Goal: Find specific page/section: Find specific page/section

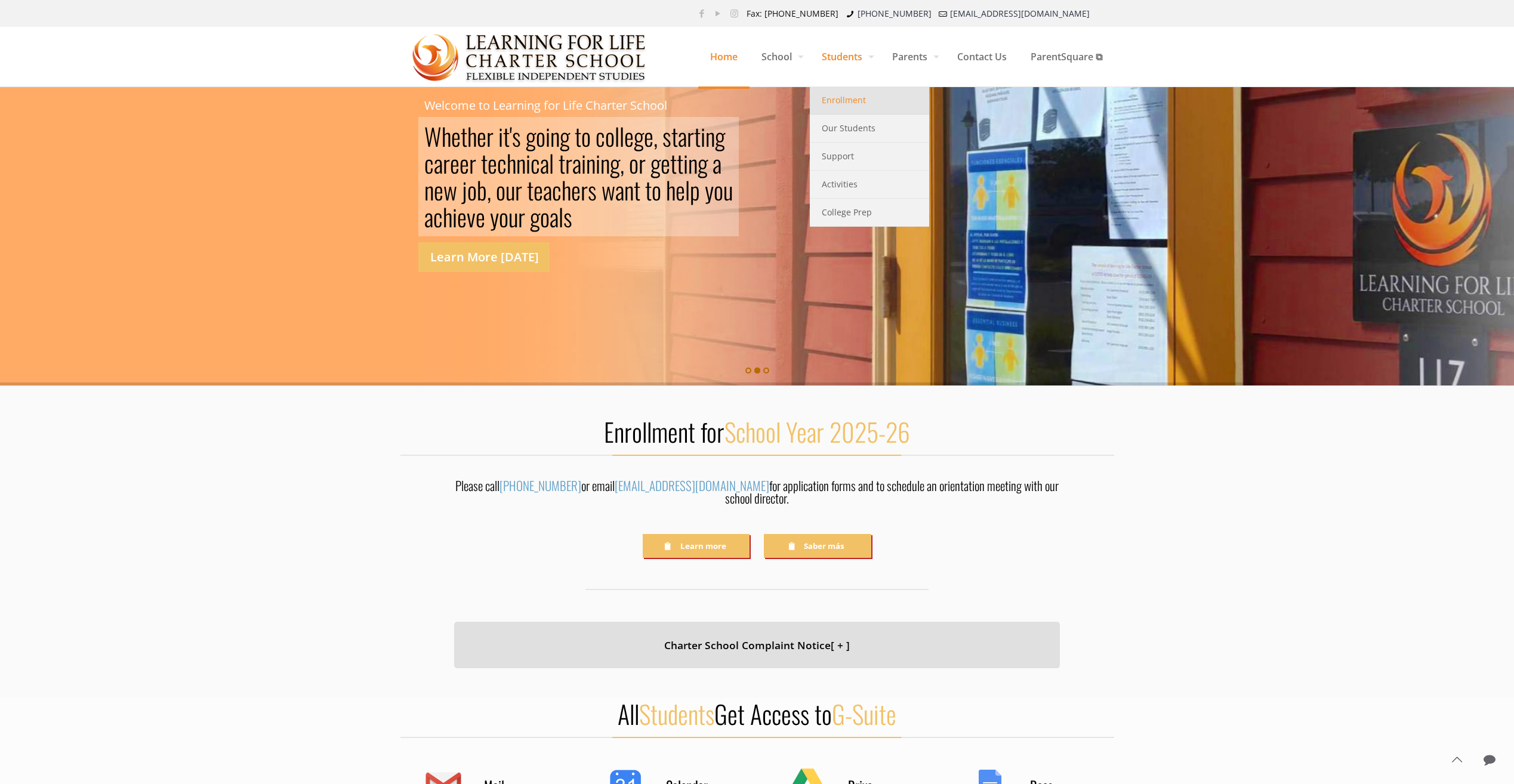
click at [824, 102] on span "Enrollment" at bounding box center [843, 100] width 44 height 15
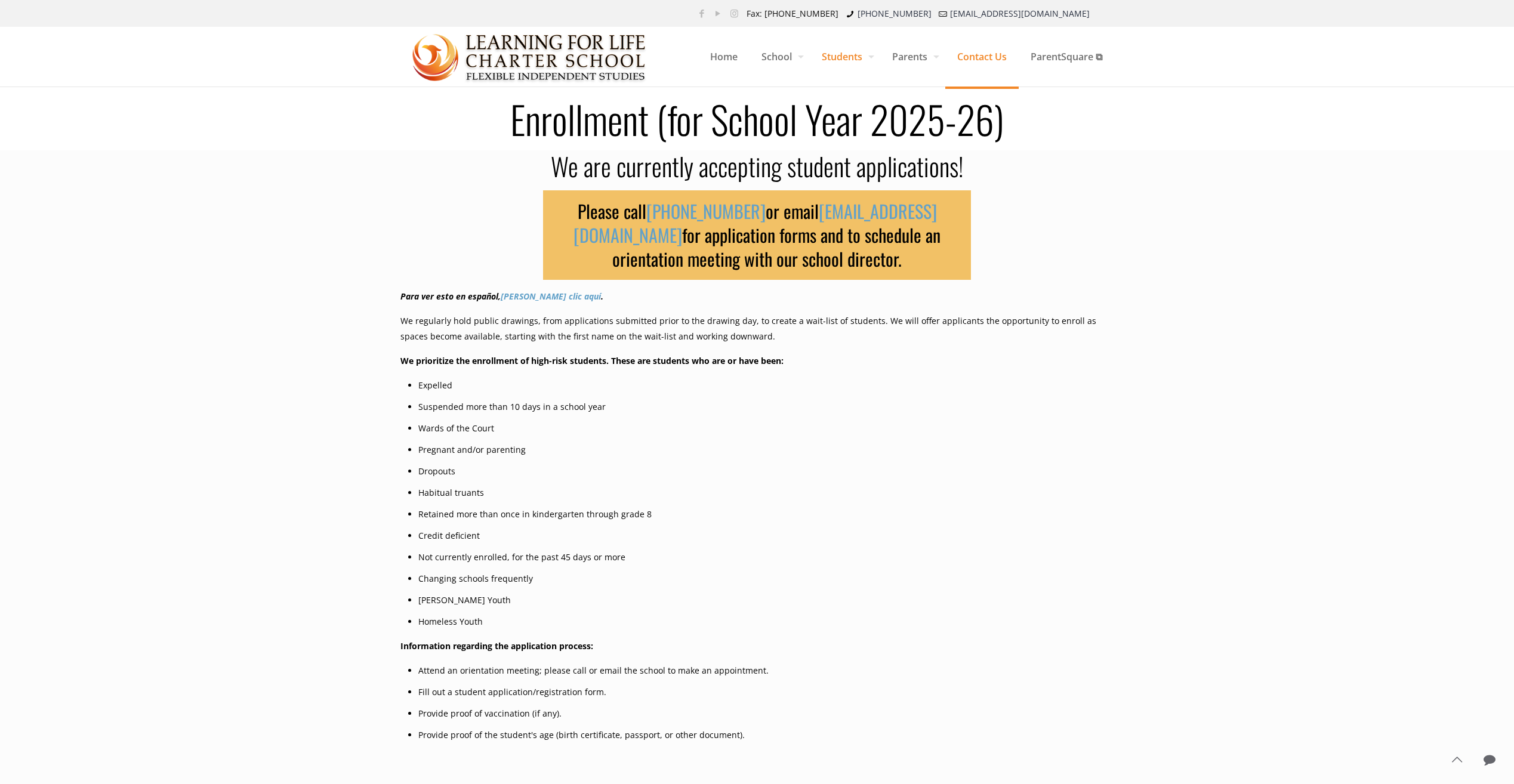
click at [994, 67] on span "Contact Us" at bounding box center [982, 56] width 74 height 36
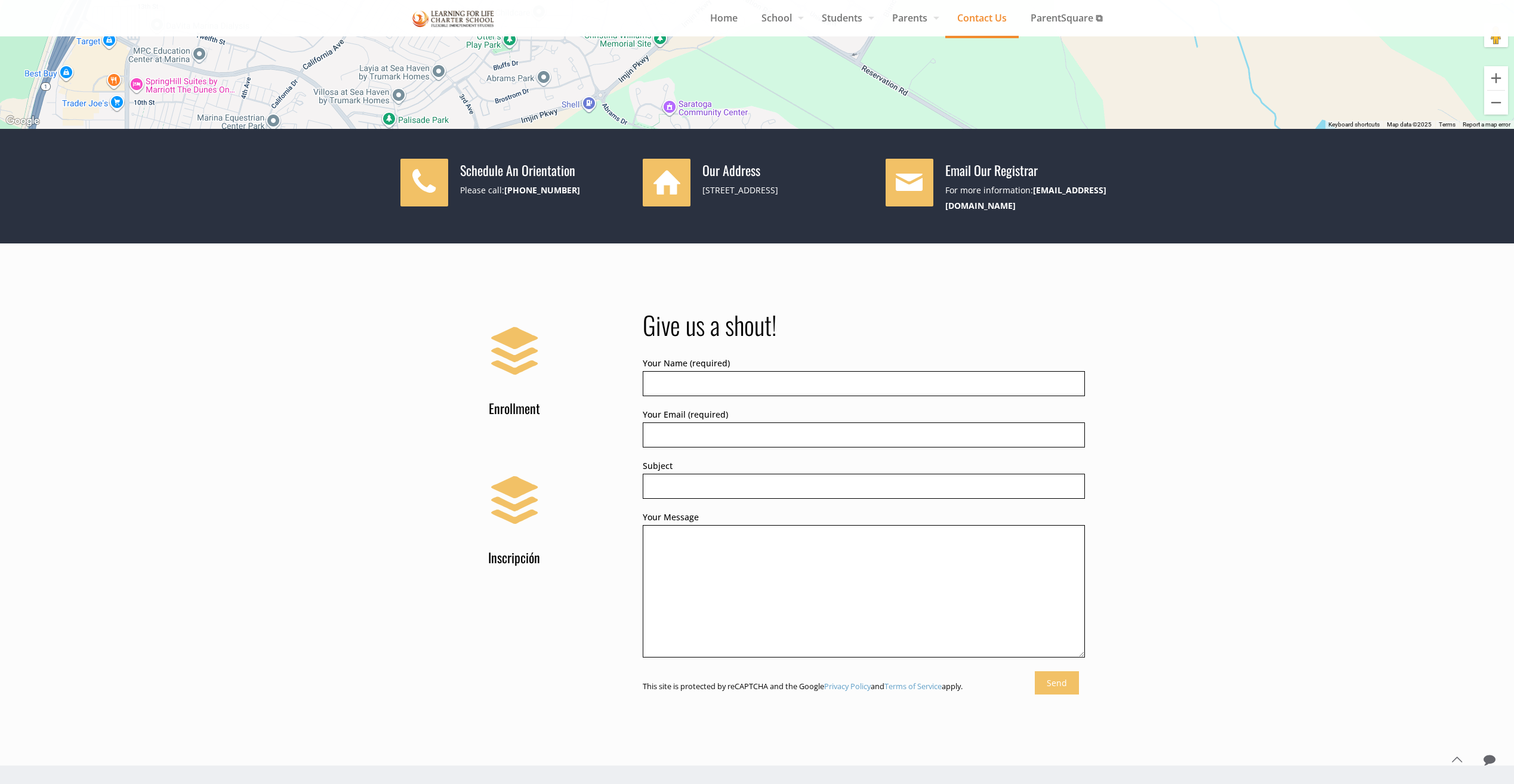
scroll to position [358, 0]
